Goal: Task Accomplishment & Management: Manage account settings

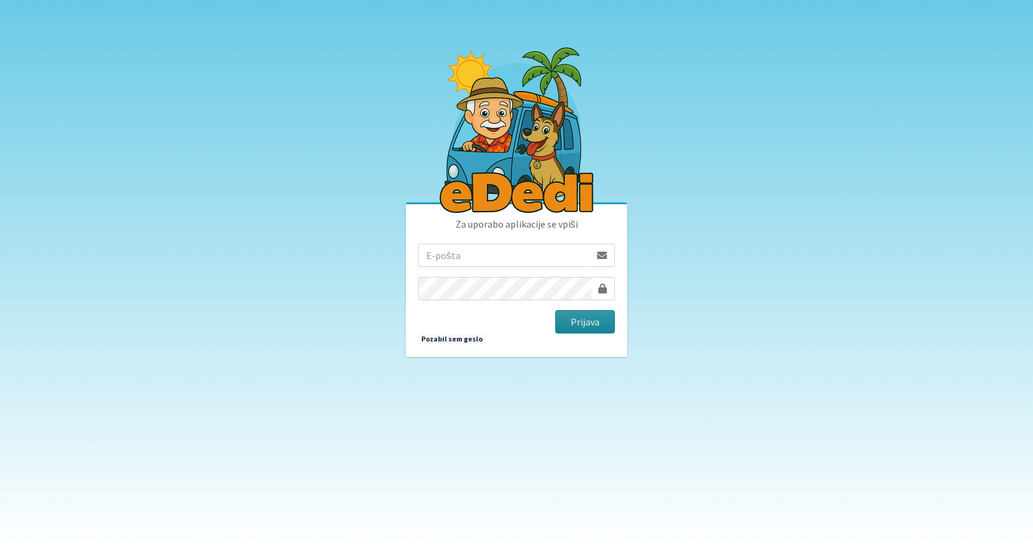
type input "[EMAIL_ADDRESS][DOMAIN_NAME]"
click at [589, 324] on button "Prijava" at bounding box center [585, 321] width 60 height 23
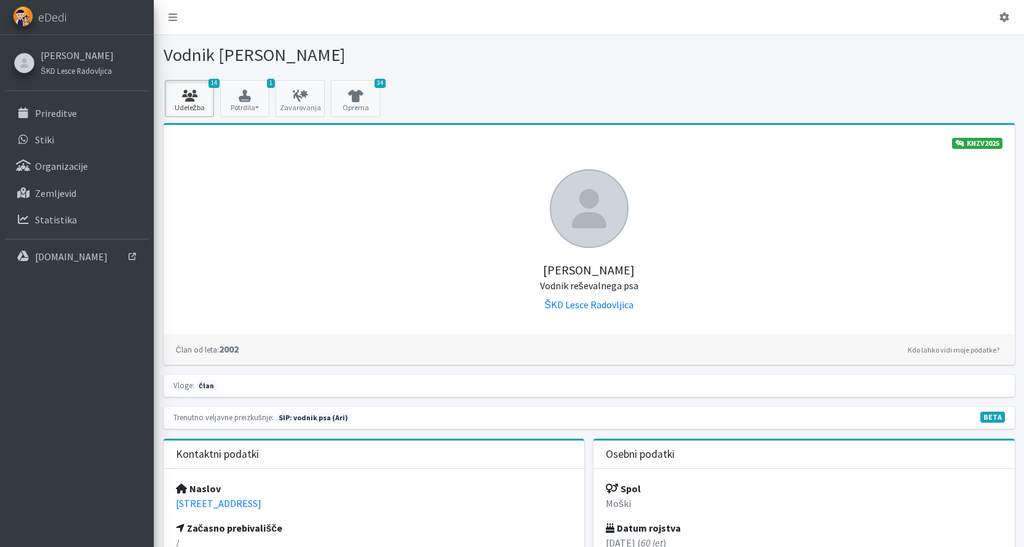
click at [193, 98] on icon at bounding box center [190, 96] width 42 height 12
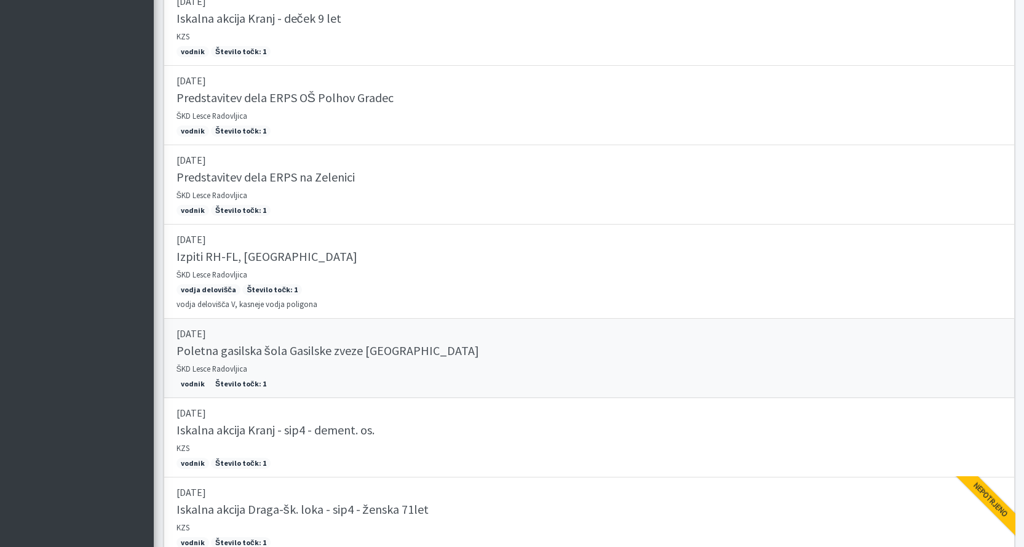
scroll to position [941, 0]
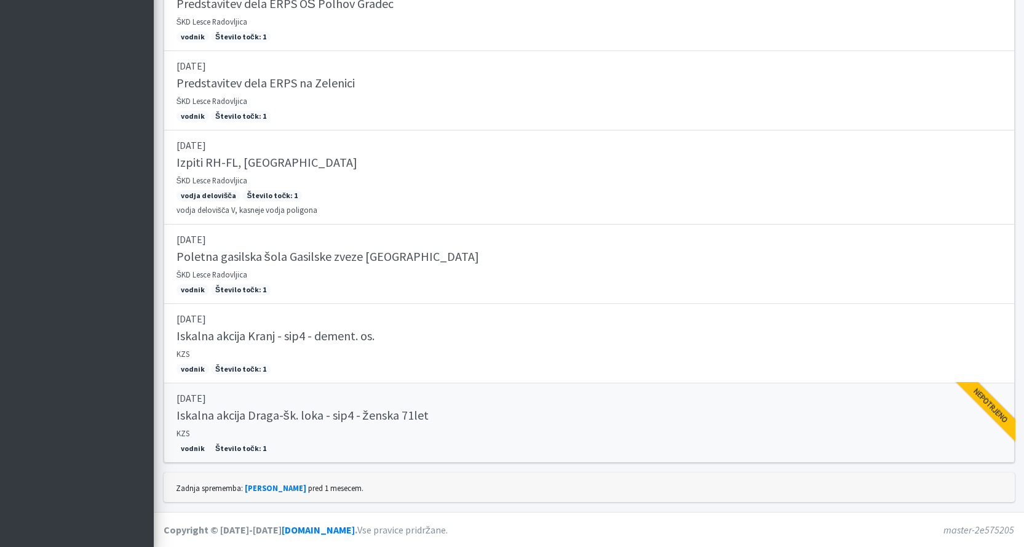
drag, startPoint x: 258, startPoint y: 415, endPoint x: 352, endPoint y: 418, distance: 93.6
click at [260, 415] on h5 "Iskalna akcija Draga-šk. loka - sip4 - ženska 71let" at bounding box center [303, 415] width 252 height 15
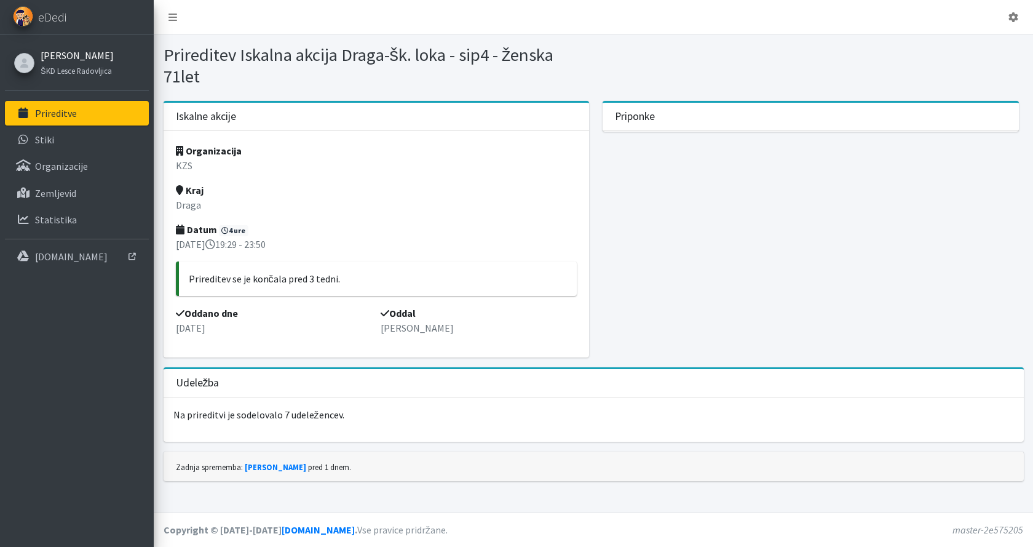
click at [68, 54] on link "[PERSON_NAME]" at bounding box center [77, 55] width 73 height 15
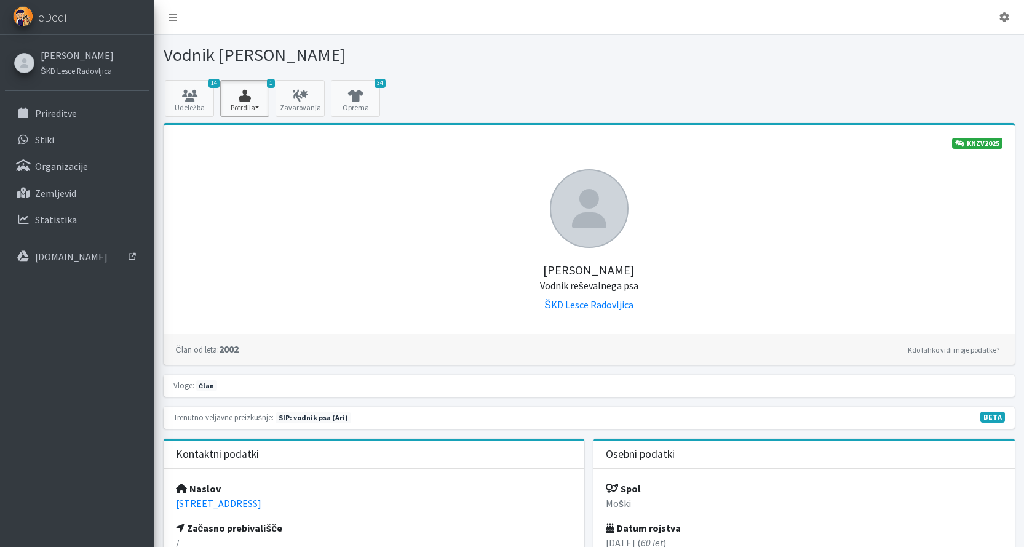
click at [237, 99] on icon "button" at bounding box center [245, 96] width 42 height 12
click at [245, 135] on link "SIP 2025 2/2" at bounding box center [269, 134] width 97 height 20
click at [201, 92] on icon at bounding box center [190, 96] width 42 height 12
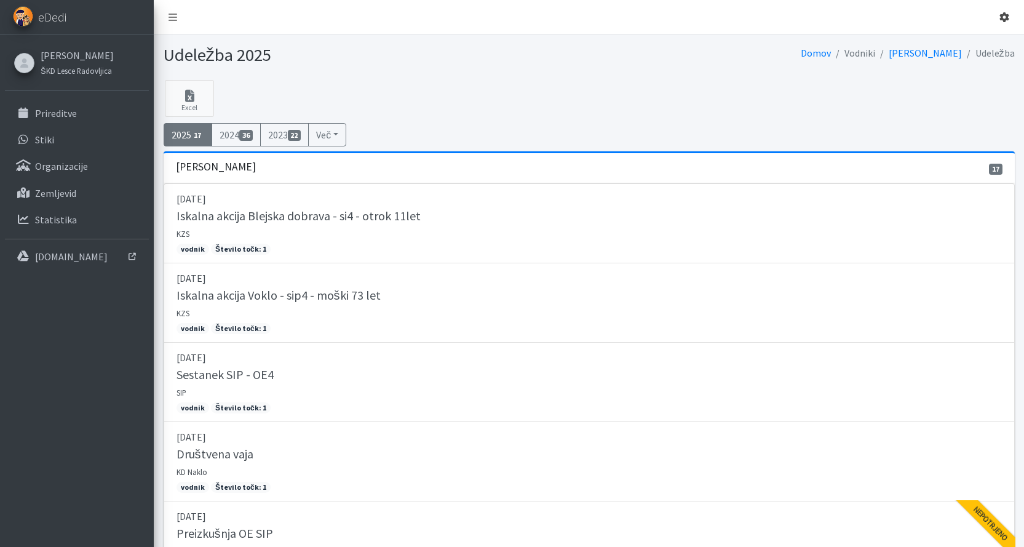
click at [1005, 17] on icon at bounding box center [1004, 17] width 10 height 10
click at [958, 47] on link "Odjavi se" at bounding box center [969, 46] width 97 height 20
